Goal: Information Seeking & Learning: Learn about a topic

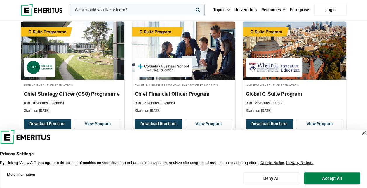
scroll to position [234, 0]
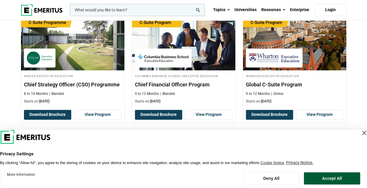
click at [322, 178] on button "Accept All" at bounding box center [332, 178] width 56 height 12
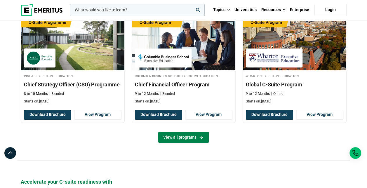
click at [180, 134] on link "View all programs" at bounding box center [183, 137] width 51 height 11
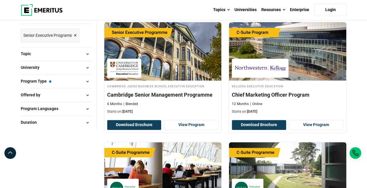
scroll to position [88, 0]
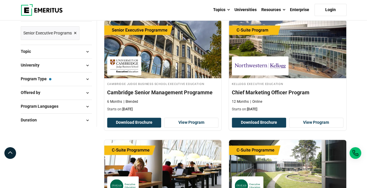
click at [87, 64] on span at bounding box center [87, 65] width 9 height 9
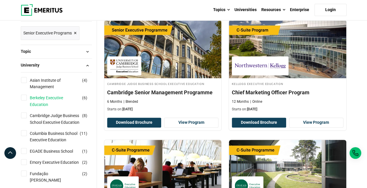
click at [59, 97] on link "Berkeley Executive Education" at bounding box center [60, 101] width 61 height 13
checkbox input "true"
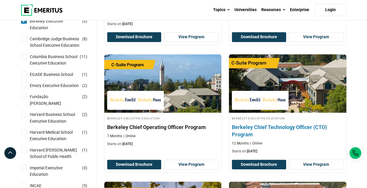
scroll to position [175, 0]
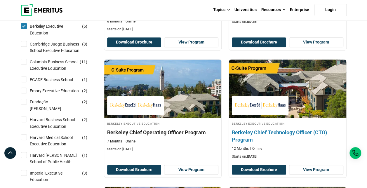
click at [255, 132] on h4 "Berkeley Chief Technology Officer (CTO) Program" at bounding box center [288, 136] width 112 height 15
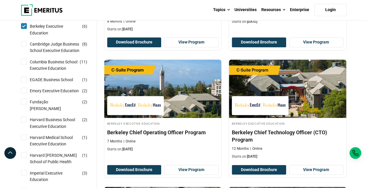
click at [23, 23] on input "Berkeley Executive Education ( 6 )" at bounding box center [24, 26] width 6 height 6
checkbox input "false"
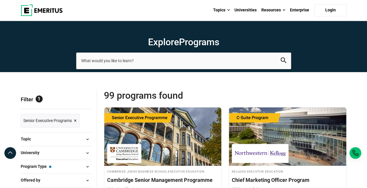
click at [75, 119] on span "×" at bounding box center [75, 121] width 3 height 8
click at [88, 152] on span at bounding box center [87, 153] width 9 height 9
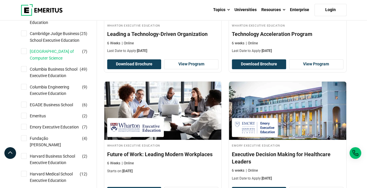
scroll to position [175, 0]
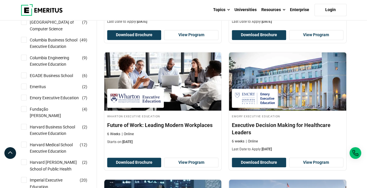
click at [26, 78] on input "EGADE Business School ( 6 )" at bounding box center [24, 75] width 6 height 6
checkbox input "true"
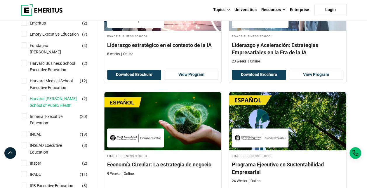
scroll to position [234, 0]
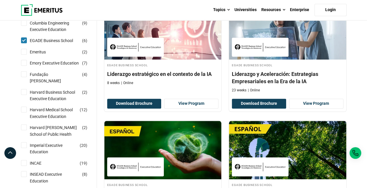
click at [25, 43] on input "EGADE Business School ( 6 )" at bounding box center [24, 40] width 6 height 6
checkbox input "false"
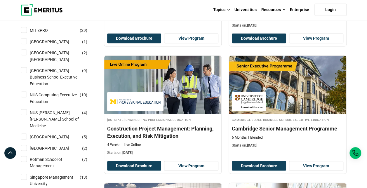
scroll to position [555, 0]
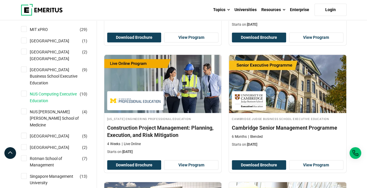
click at [64, 104] on link "NUS Computing Executive Education" at bounding box center [60, 97] width 61 height 13
checkbox input "true"
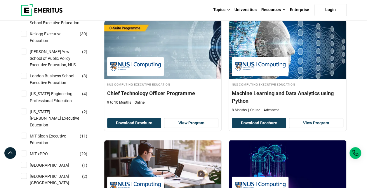
scroll to position [468, 0]
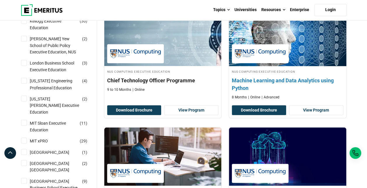
click at [287, 77] on h4 "Machine Learning and Data Analytics using Python" at bounding box center [288, 84] width 112 height 15
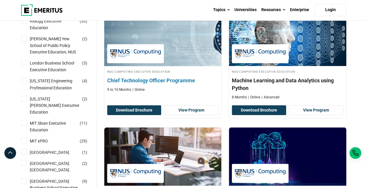
click at [171, 78] on h4 "Chief Technology Officer Programme" at bounding box center [163, 80] width 112 height 7
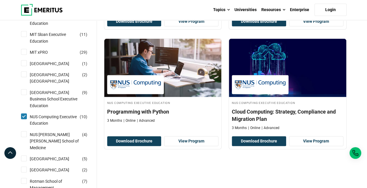
scroll to position [555, 0]
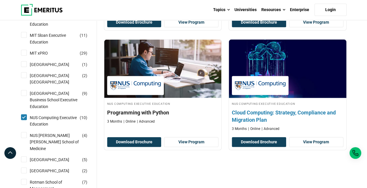
click at [288, 119] on h4 "Cloud Computing: Strategy, Compliance and Migration Plan" at bounding box center [288, 116] width 112 height 15
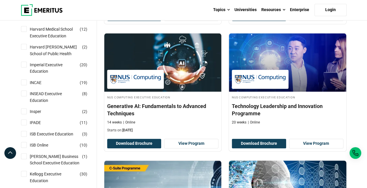
scroll to position [292, 0]
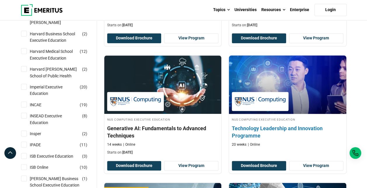
click at [263, 131] on h4 "Technology Leadership and Innovation Programme" at bounding box center [288, 132] width 112 height 15
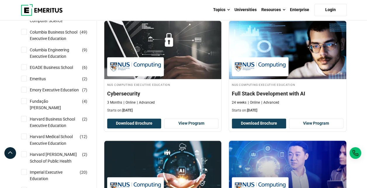
scroll to position [205, 0]
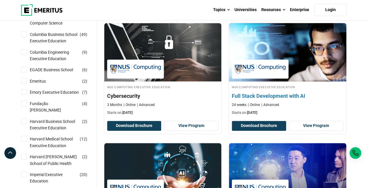
click at [273, 92] on h4 "Full Stack Development with AI" at bounding box center [288, 95] width 112 height 7
